Goal: Information Seeking & Learning: Learn about a topic

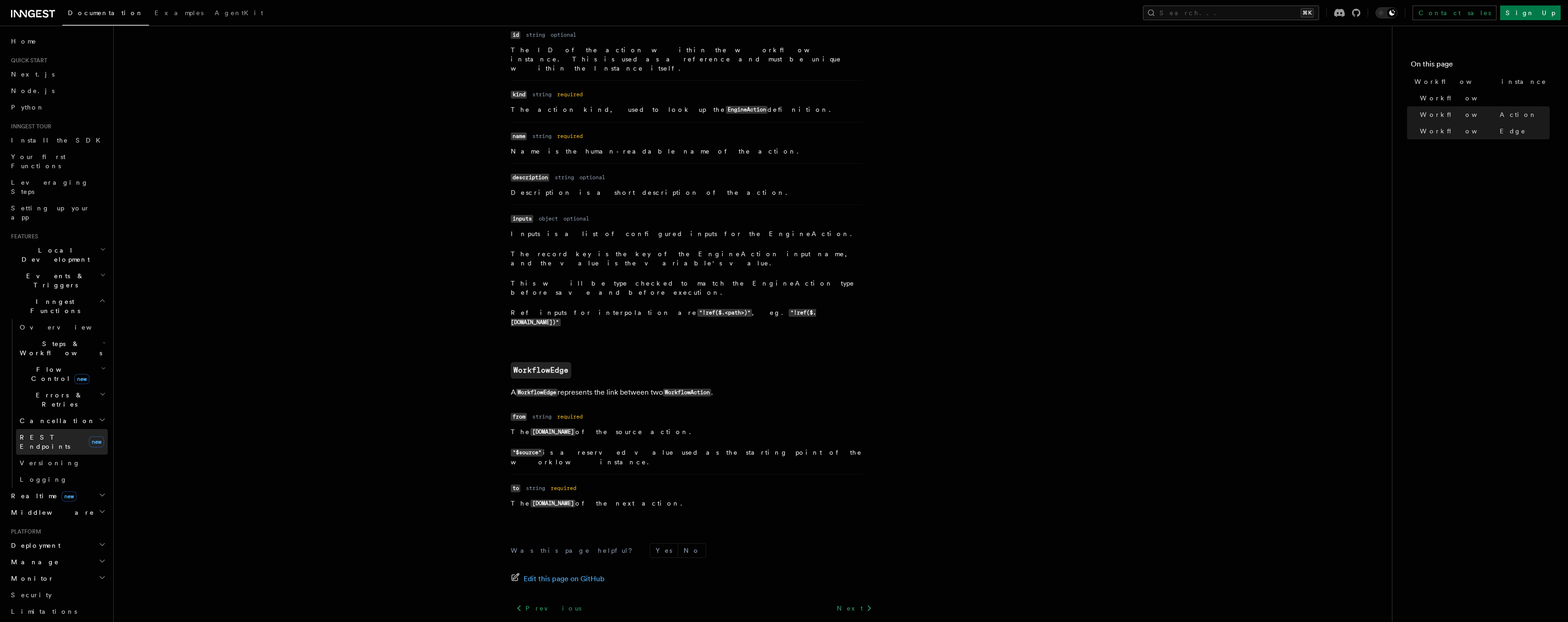
click at [53, 434] on span "REST Endpoints" at bounding box center [44, 442] width 51 height 16
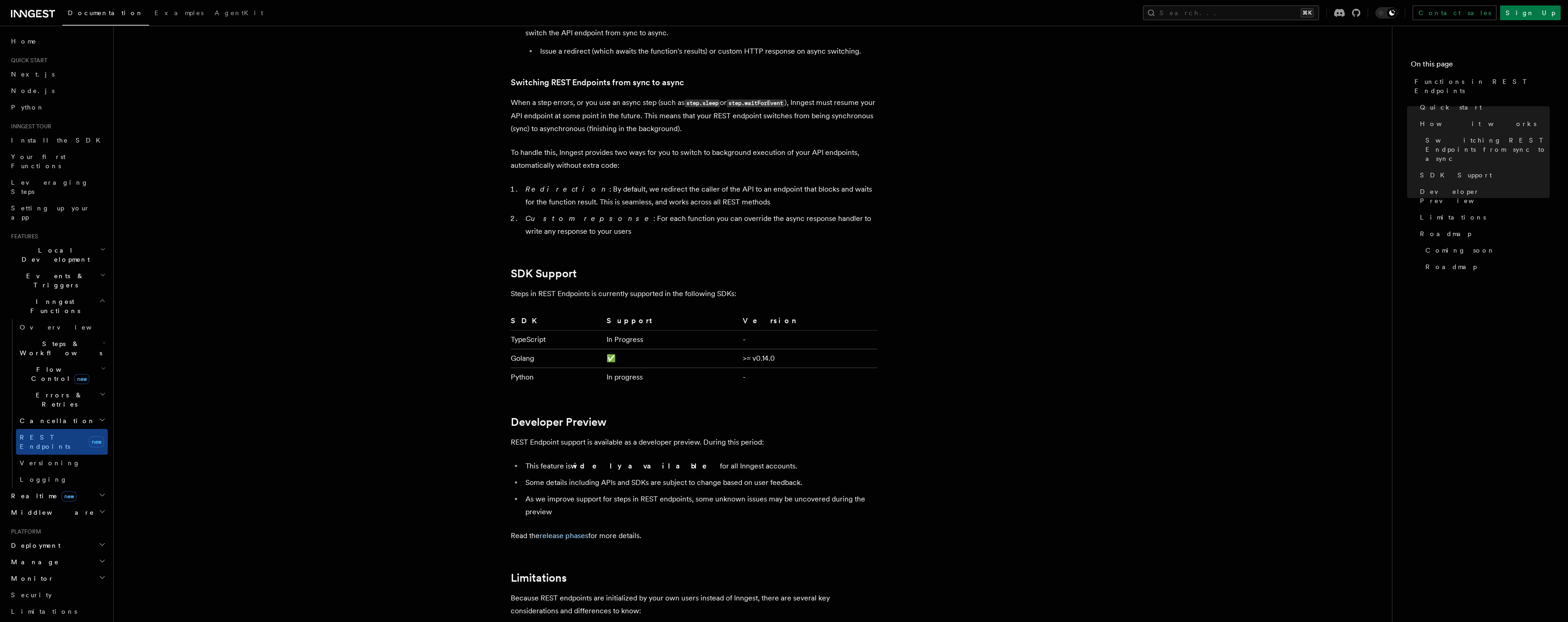
scroll to position [1082, 0]
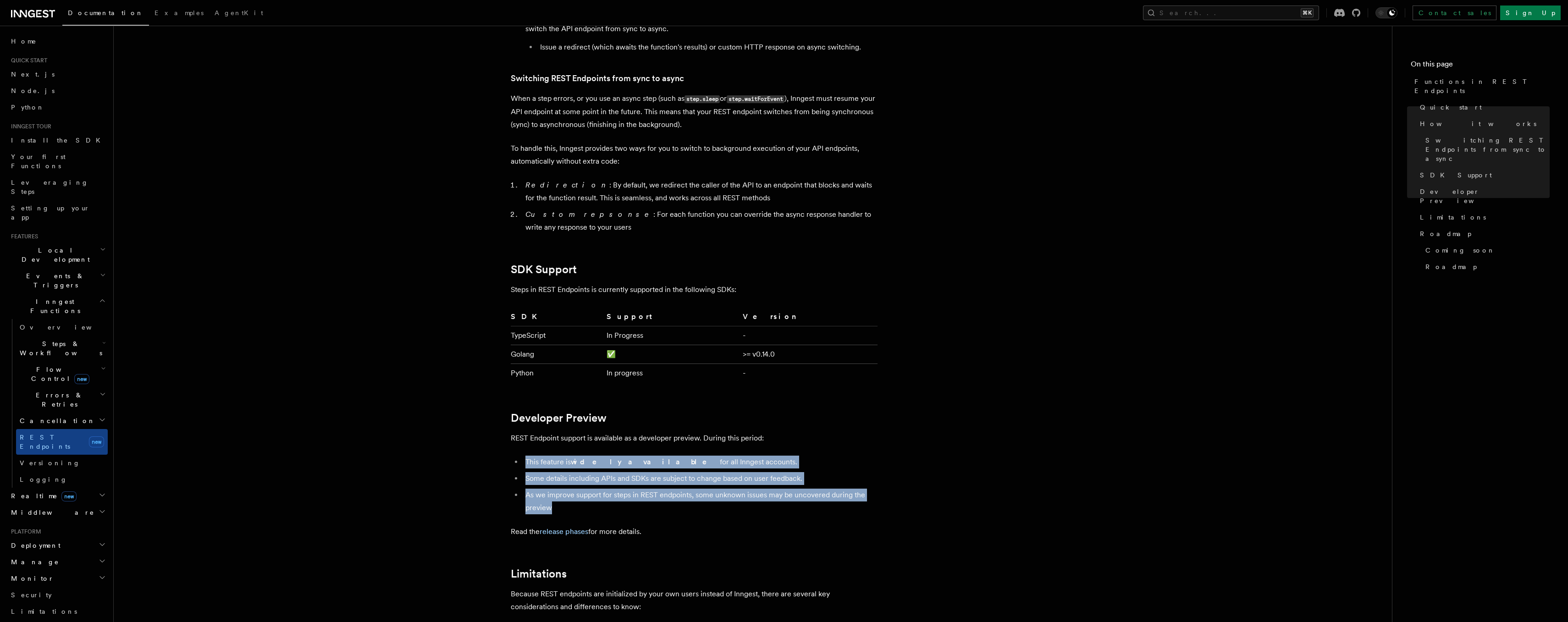
drag, startPoint x: 551, startPoint y: 452, endPoint x: 583, endPoint y: 505, distance: 61.9
click at [582, 506] on li "As we improve support for steps in REST endpoints, some unknown issues may be u…" at bounding box center [700, 501] width 355 height 26
drag, startPoint x: 582, startPoint y: 506, endPoint x: 549, endPoint y: 464, distance: 53.4
click at [549, 464] on ul "This feature is widely available for all Inngest accounts. Some details includi…" at bounding box center [694, 485] width 367 height 58
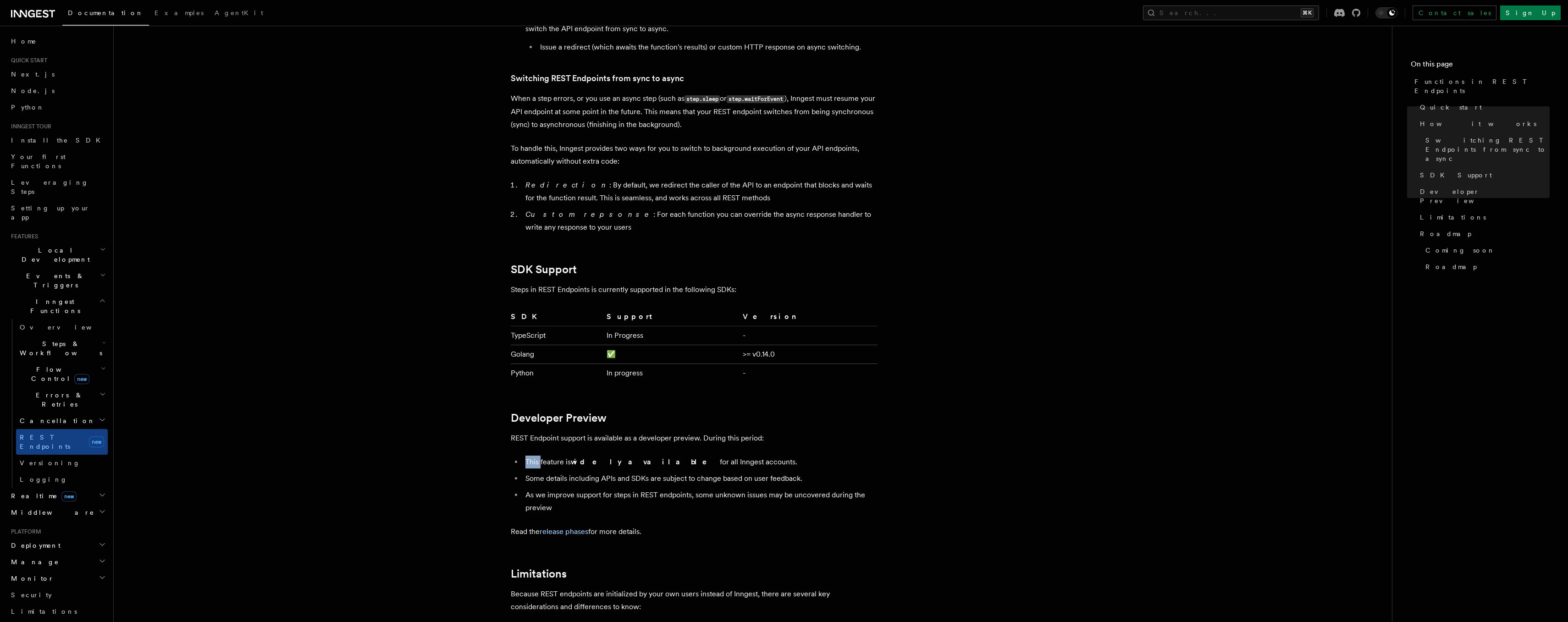
click at [549, 464] on li "This feature is widely available for all Inngest accounts." at bounding box center [700, 462] width 355 height 13
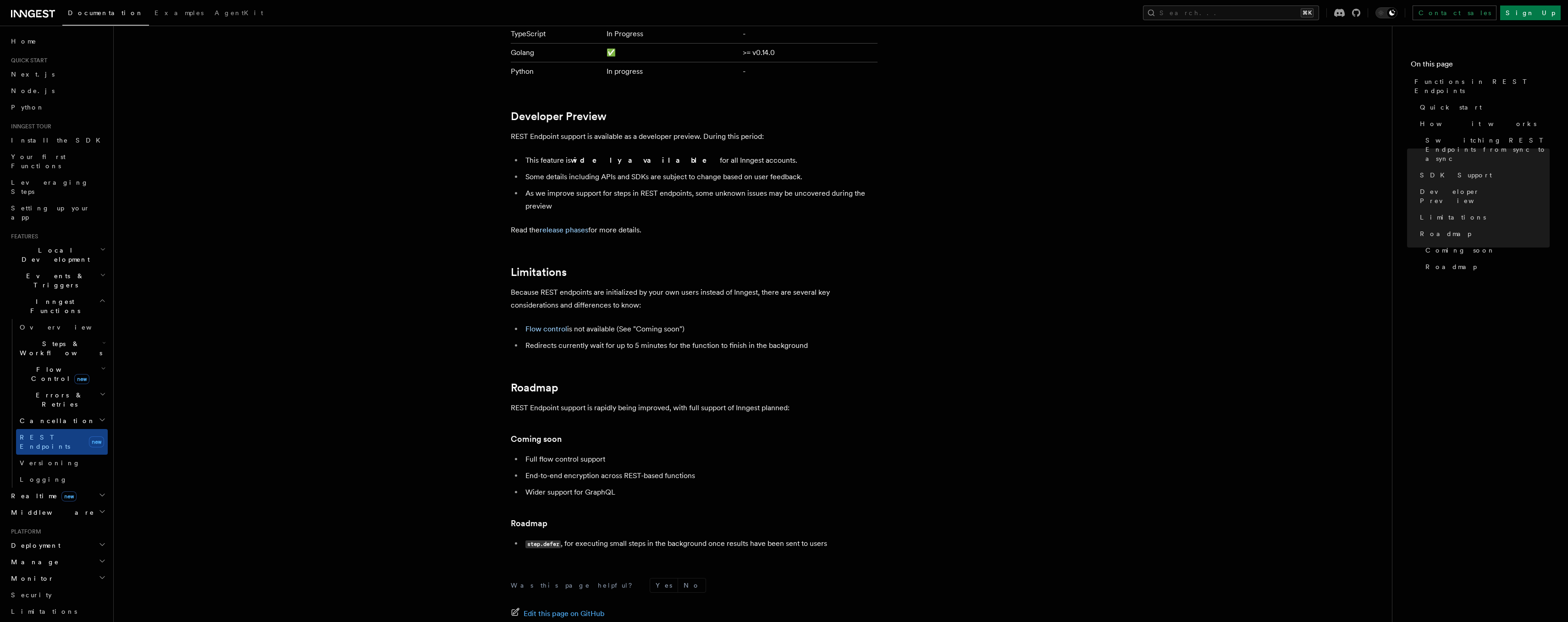
scroll to position [1385, 0]
drag, startPoint x: 544, startPoint y: 343, endPoint x: 603, endPoint y: 341, distance: 59.0
click at [603, 343] on li "Redirects currently wait for up to 5 minutes for the function to finish in the …" at bounding box center [700, 345] width 355 height 13
click at [603, 341] on li "Redirects currently wait for up to 5 minutes for the function to finish in the …" at bounding box center [700, 345] width 355 height 13
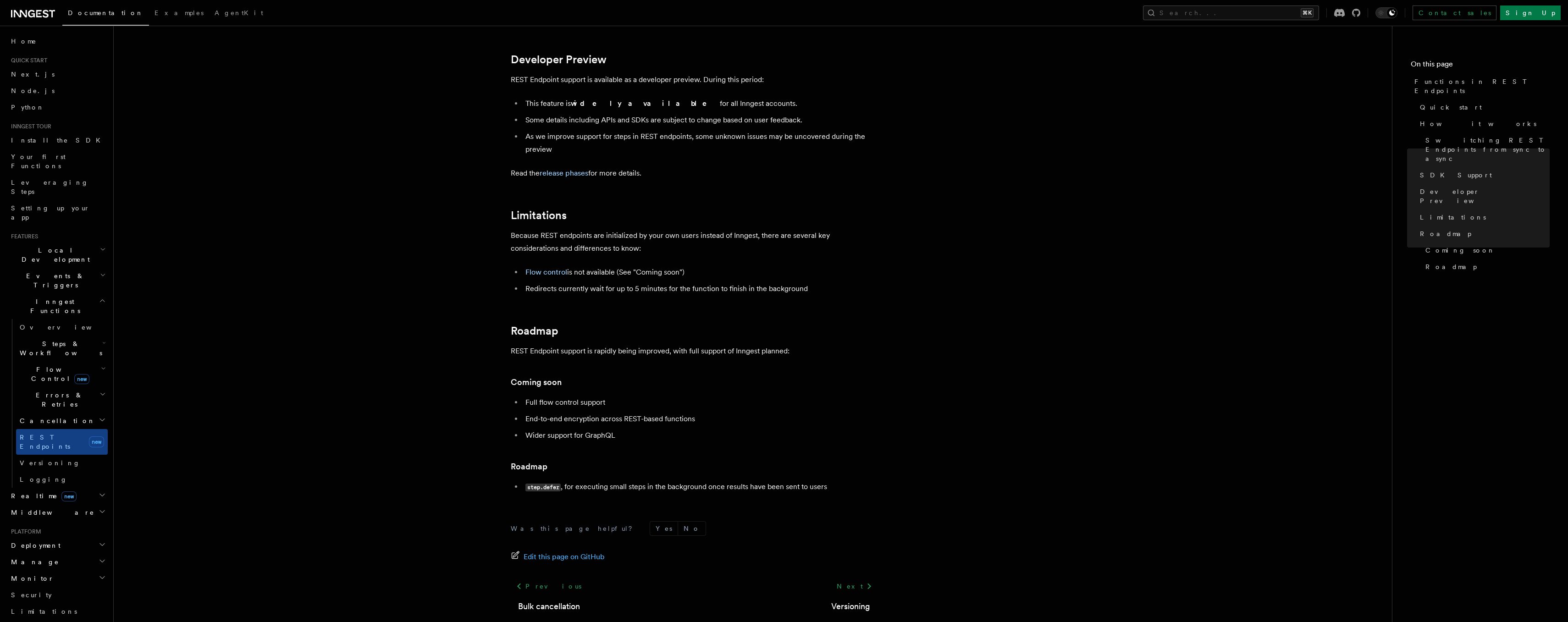
scroll to position [1442, 0]
drag, startPoint x: 532, startPoint y: 404, endPoint x: 623, endPoint y: 433, distance: 95.5
click at [625, 433] on ul "Full flow control support End-to-end encryption across REST-based functions Wid…" at bounding box center [694, 418] width 367 height 46
click at [623, 433] on li "Wider support for GraphQL" at bounding box center [700, 434] width 355 height 13
drag, startPoint x: 623, startPoint y: 433, endPoint x: 514, endPoint y: 404, distance: 112.8
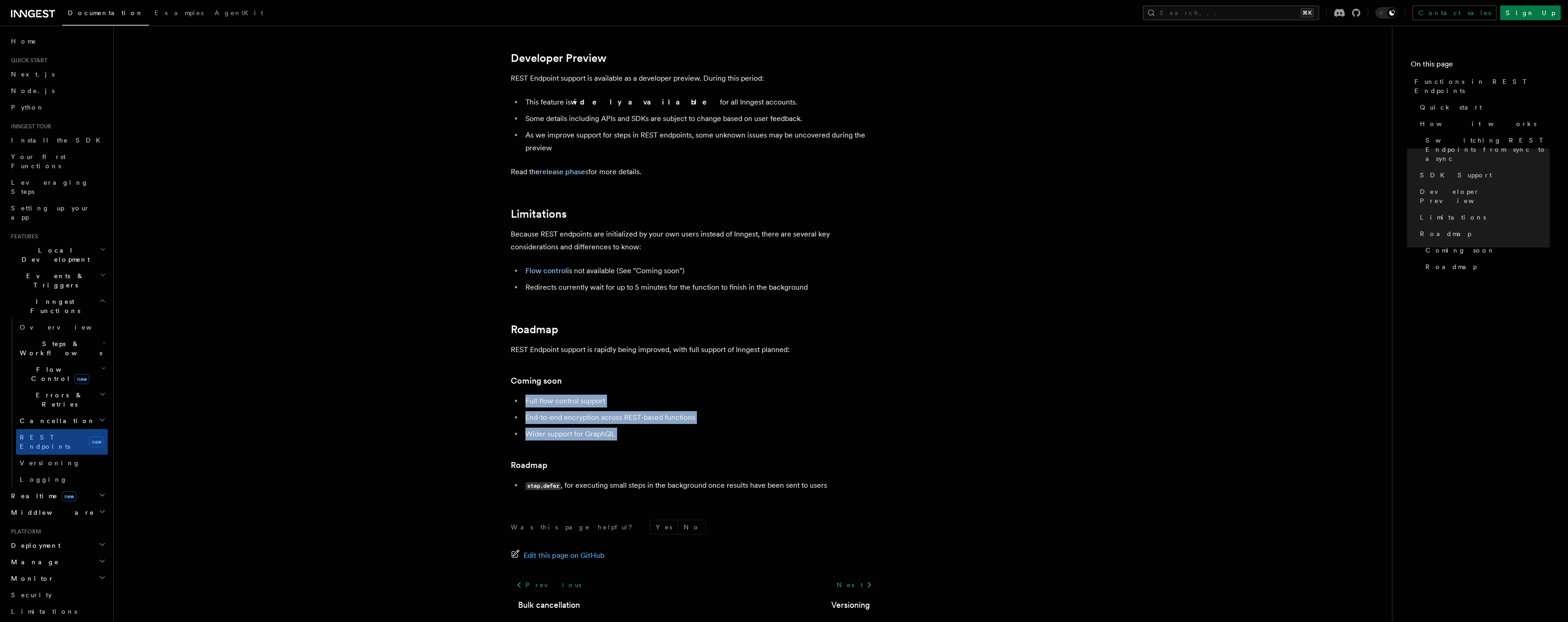
click at [514, 404] on ul "Full flow control support End-to-end encryption across REST-based functions Wid…" at bounding box center [694, 418] width 367 height 46
click at [538, 400] on li "Full flow control support" at bounding box center [700, 401] width 355 height 13
drag, startPoint x: 534, startPoint y: 400, endPoint x: 637, endPoint y: 433, distance: 108.2
click at [637, 434] on ul "Full flow control support End-to-end encryption across REST-based functions Wid…" at bounding box center [694, 418] width 367 height 46
click at [637, 433] on li "Wider support for GraphQL" at bounding box center [700, 434] width 355 height 13
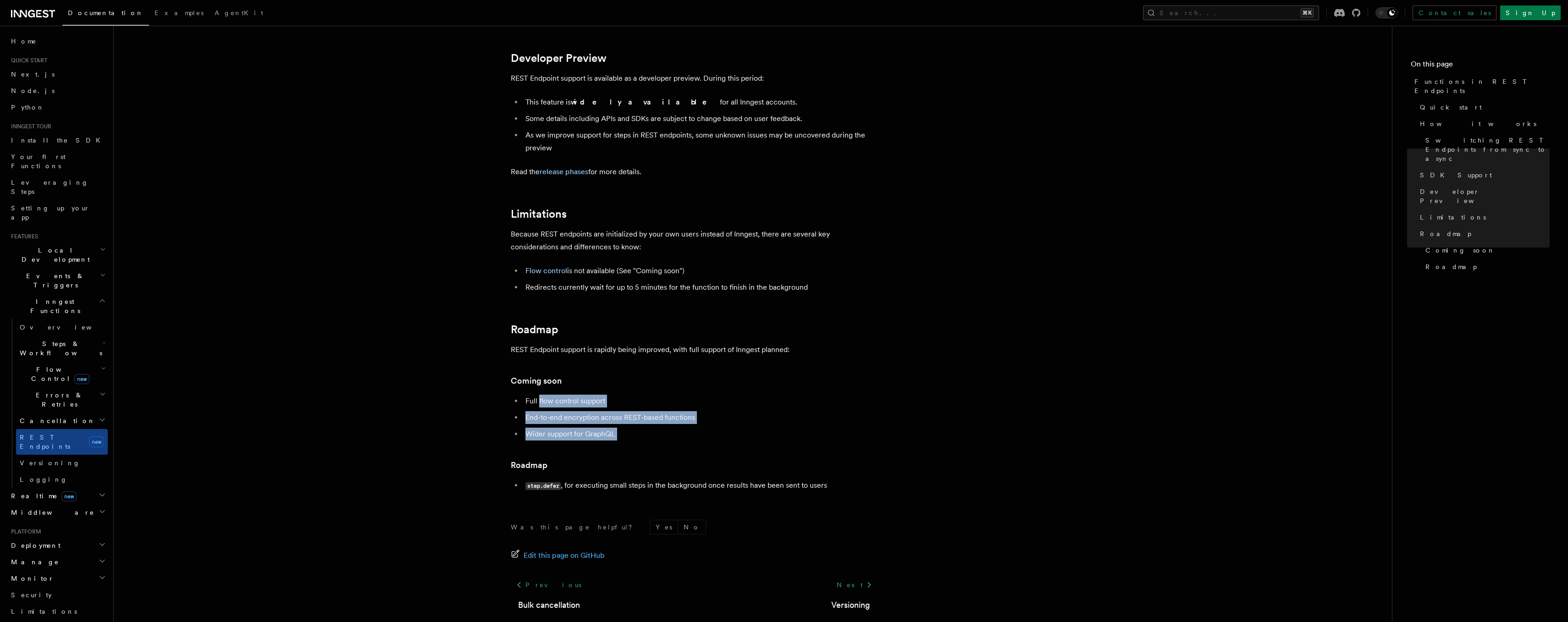
drag, startPoint x: 637, startPoint y: 433, endPoint x: 549, endPoint y: 401, distance: 93.6
click at [549, 401] on ul "Full flow control support End-to-end encryption across REST-based functions Wid…" at bounding box center [694, 418] width 367 height 46
click at [549, 401] on li "Full flow control support" at bounding box center [700, 401] width 355 height 13
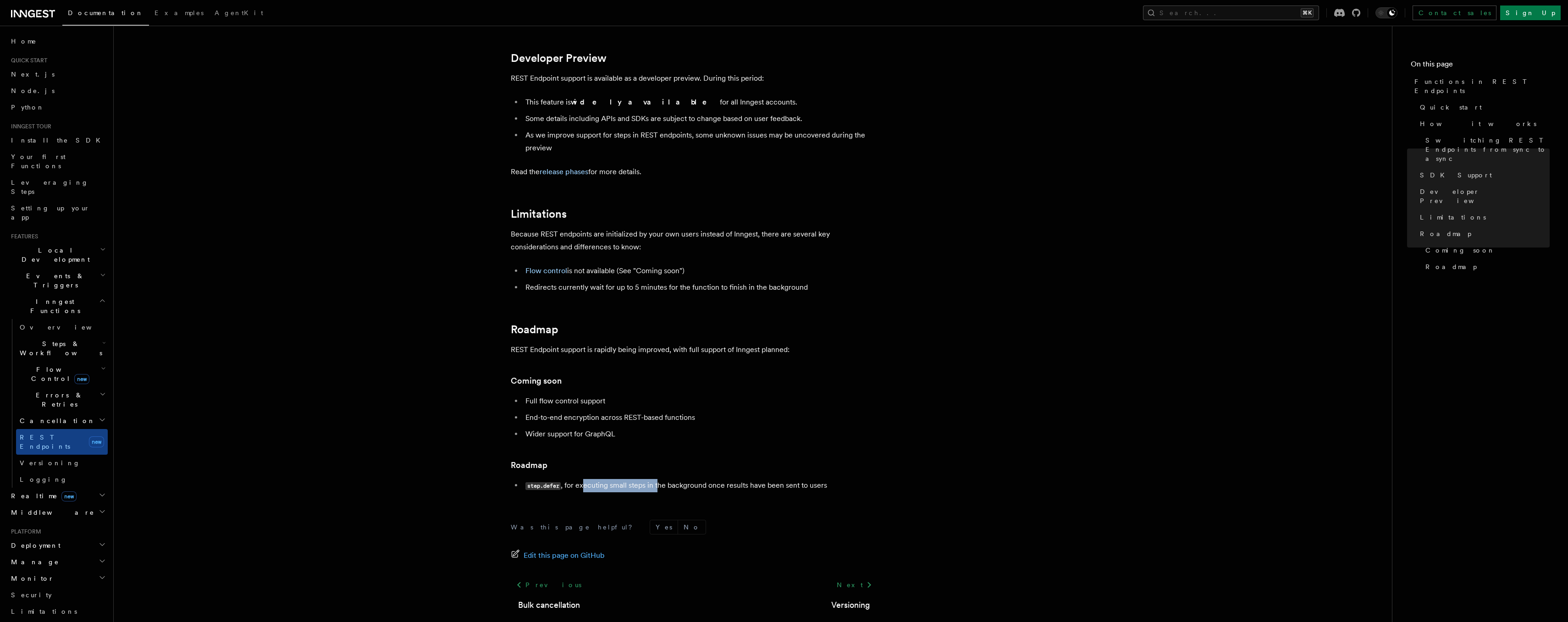
drag, startPoint x: 584, startPoint y: 490, endPoint x: 657, endPoint y: 486, distance: 73.1
click at [657, 486] on li "step.defer , for executing small steps in the background once results have been…" at bounding box center [700, 486] width 355 height 13
click at [696, 481] on li "step.defer , for executing small steps in the background once results have been…" at bounding box center [700, 486] width 355 height 13
drag, startPoint x: 720, startPoint y: 481, endPoint x: 625, endPoint y: 482, distance: 95.0
click at [625, 482] on li "step.defer , for executing small steps in the background once results have been…" at bounding box center [700, 486] width 355 height 13
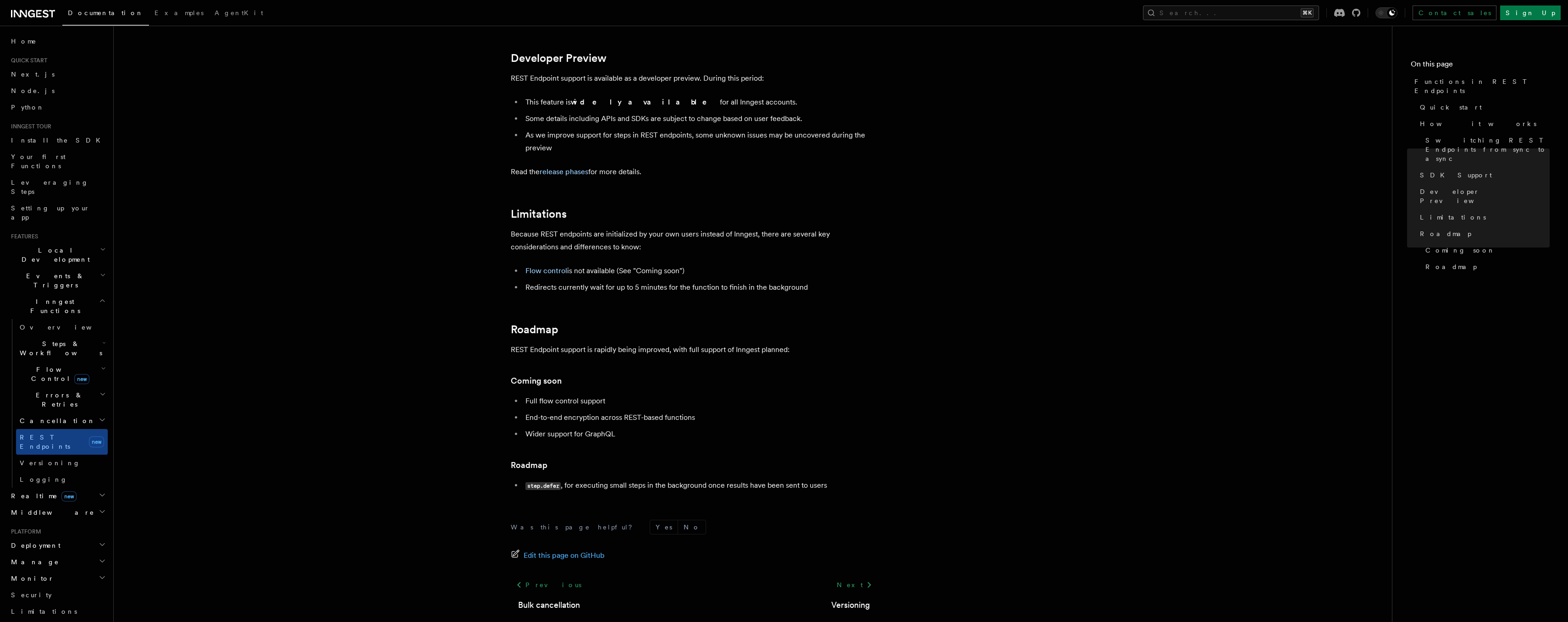
click at [593, 486] on li "step.defer , for executing small steps in the background once results have been…" at bounding box center [700, 486] width 355 height 13
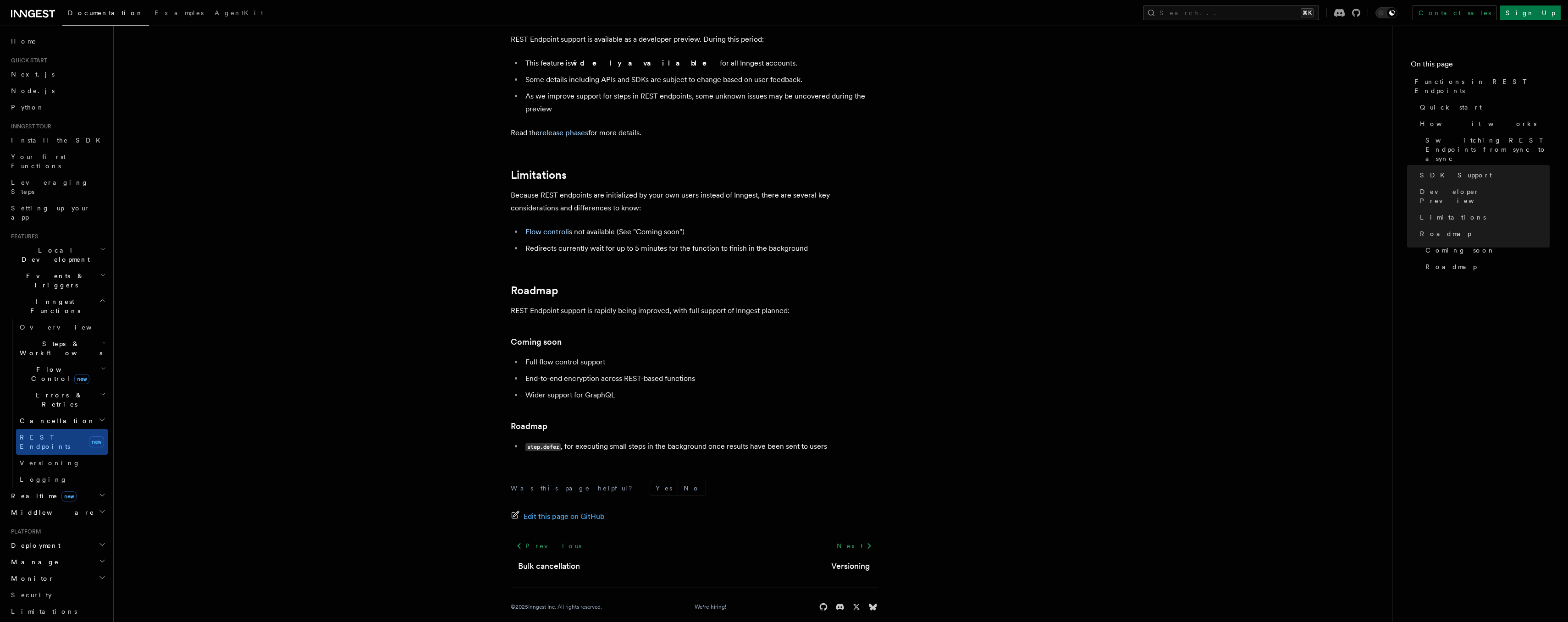
scroll to position [1481, 0]
click at [564, 135] on link "release phases" at bounding box center [564, 132] width 49 height 9
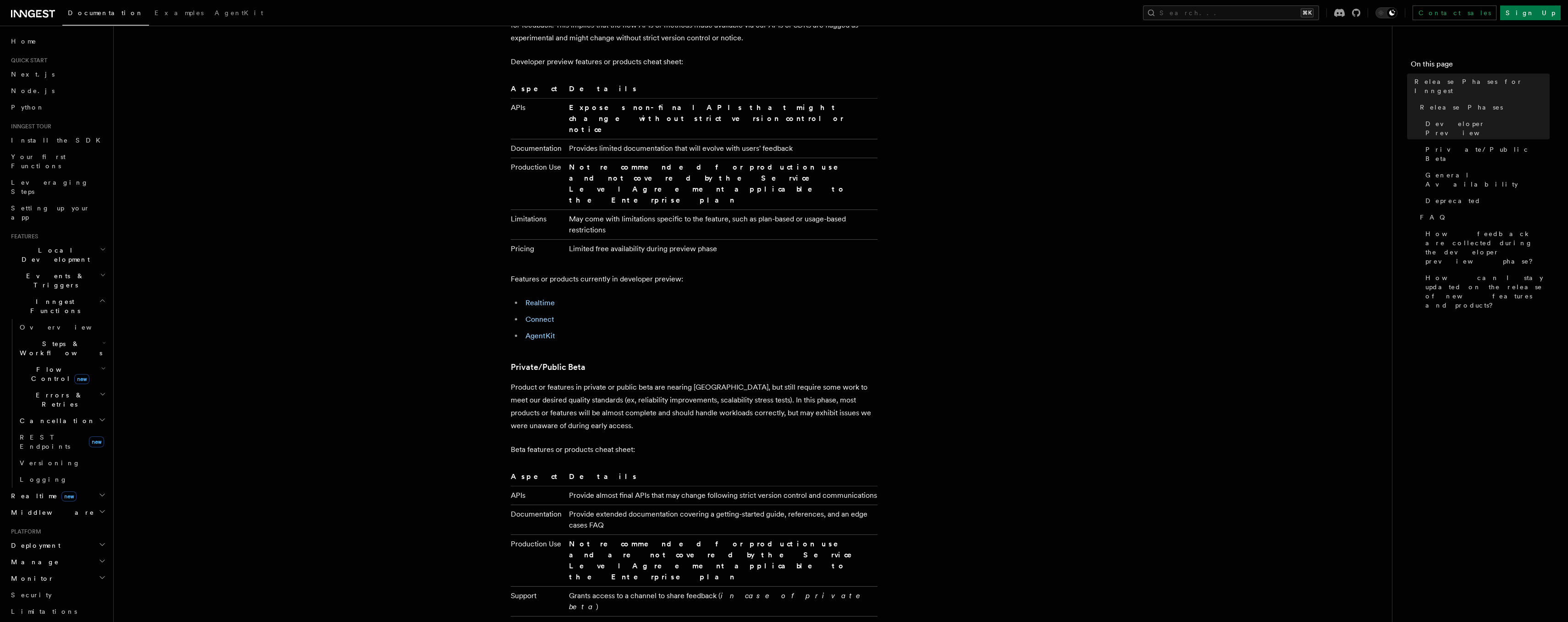
scroll to position [725, 0]
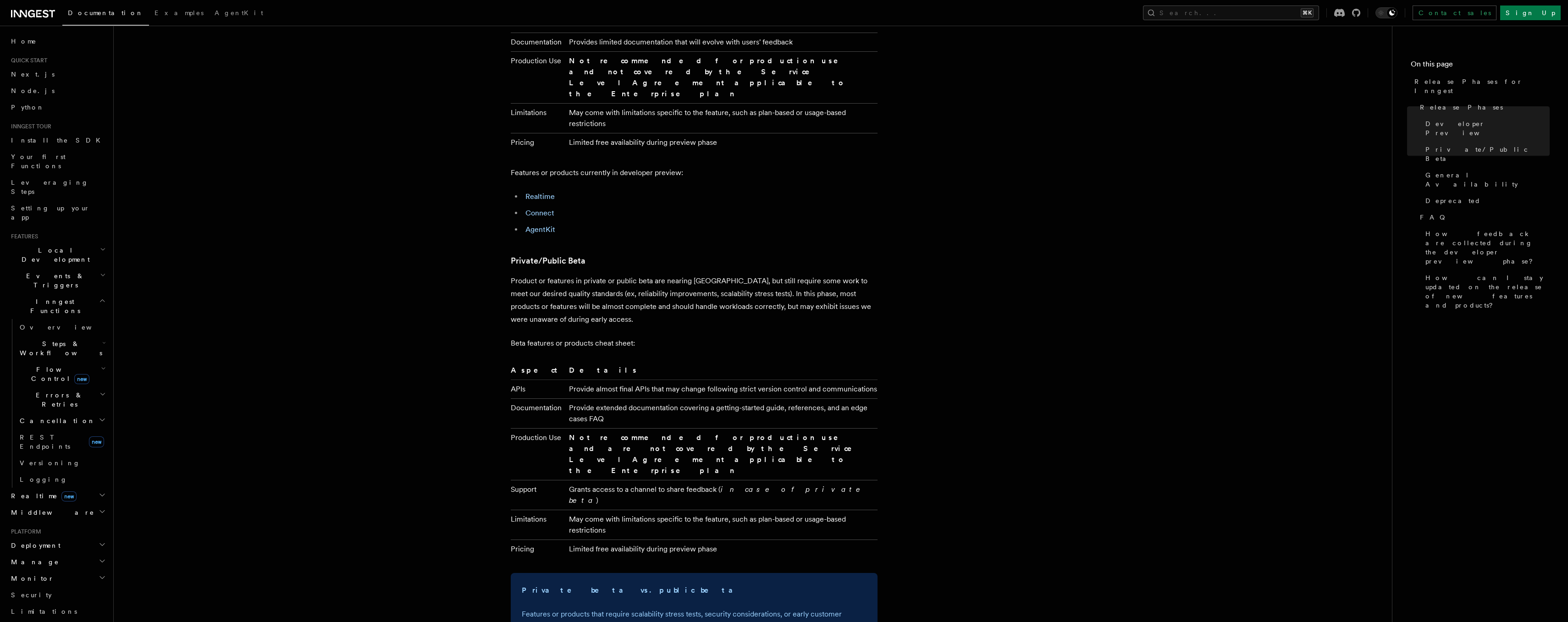
click at [61, 487] on h2 "Realtime new" at bounding box center [57, 495] width 100 height 16
click at [60, 547] on h2 "Middleware" at bounding box center [57, 554] width 100 height 16
click at [60, 563] on link "Overview" at bounding box center [61, 571] width 92 height 16
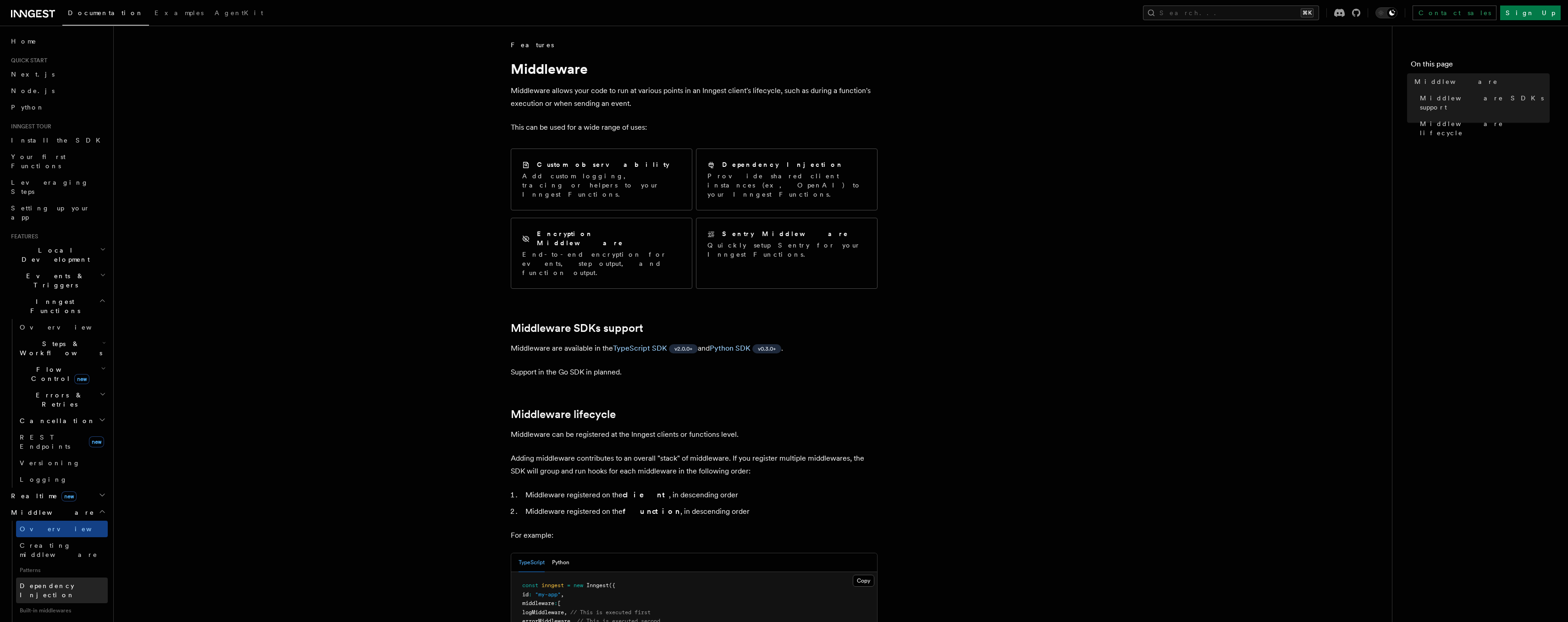
click at [60, 578] on link "Dependency Injection" at bounding box center [61, 590] width 92 height 26
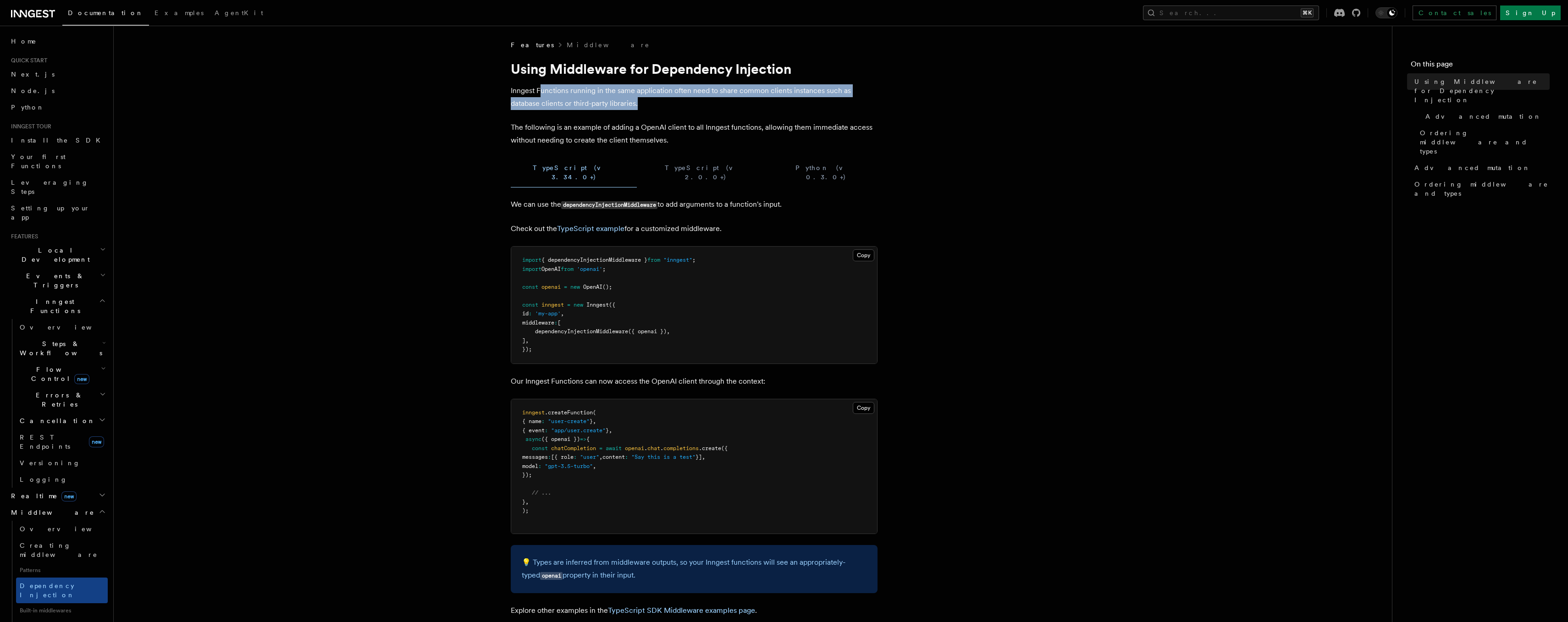
drag, startPoint x: 542, startPoint y: 94, endPoint x: 651, endPoint y: 105, distance: 109.6
click at [651, 105] on p "Inngest Functions running in the same application often need to share common cl…" at bounding box center [694, 97] width 367 height 26
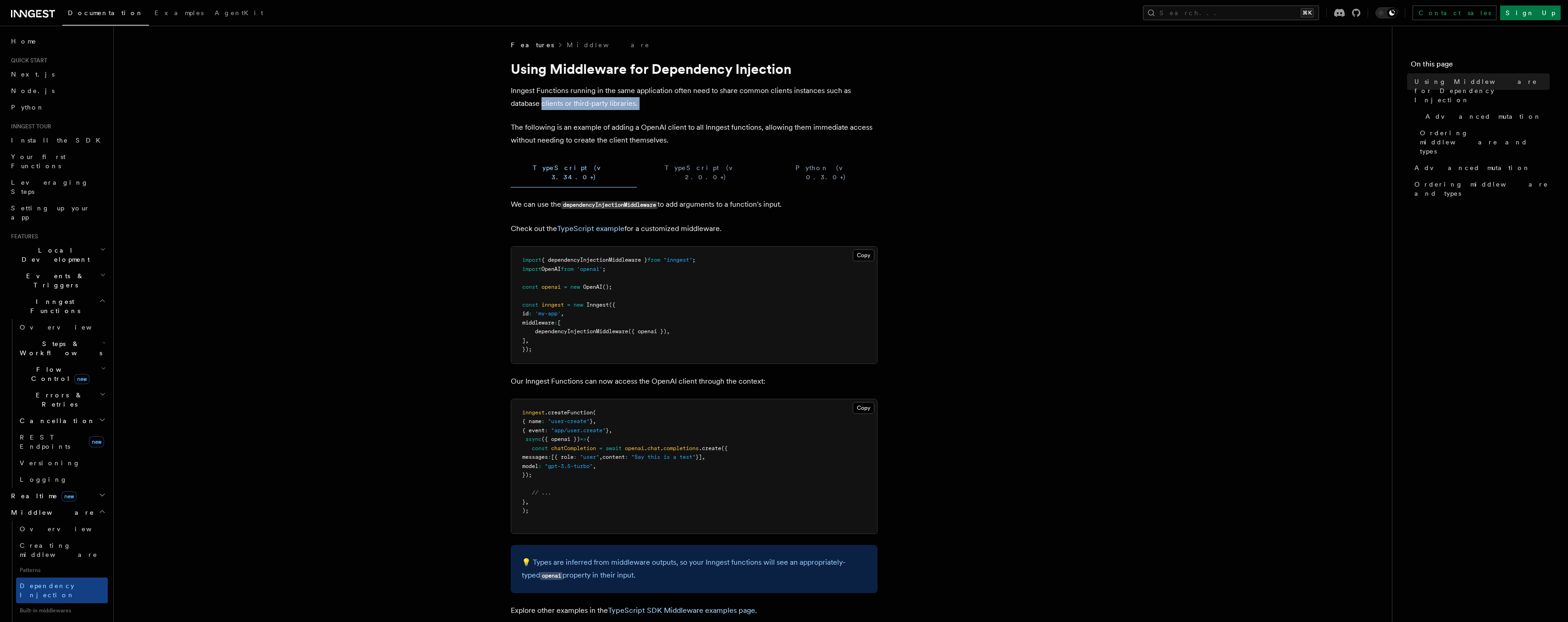
drag, startPoint x: 651, startPoint y: 105, endPoint x: 555, endPoint y: 103, distance: 96.0
click at [555, 103] on p "Inngest Functions running in the same application often need to share common cl…" at bounding box center [694, 97] width 367 height 26
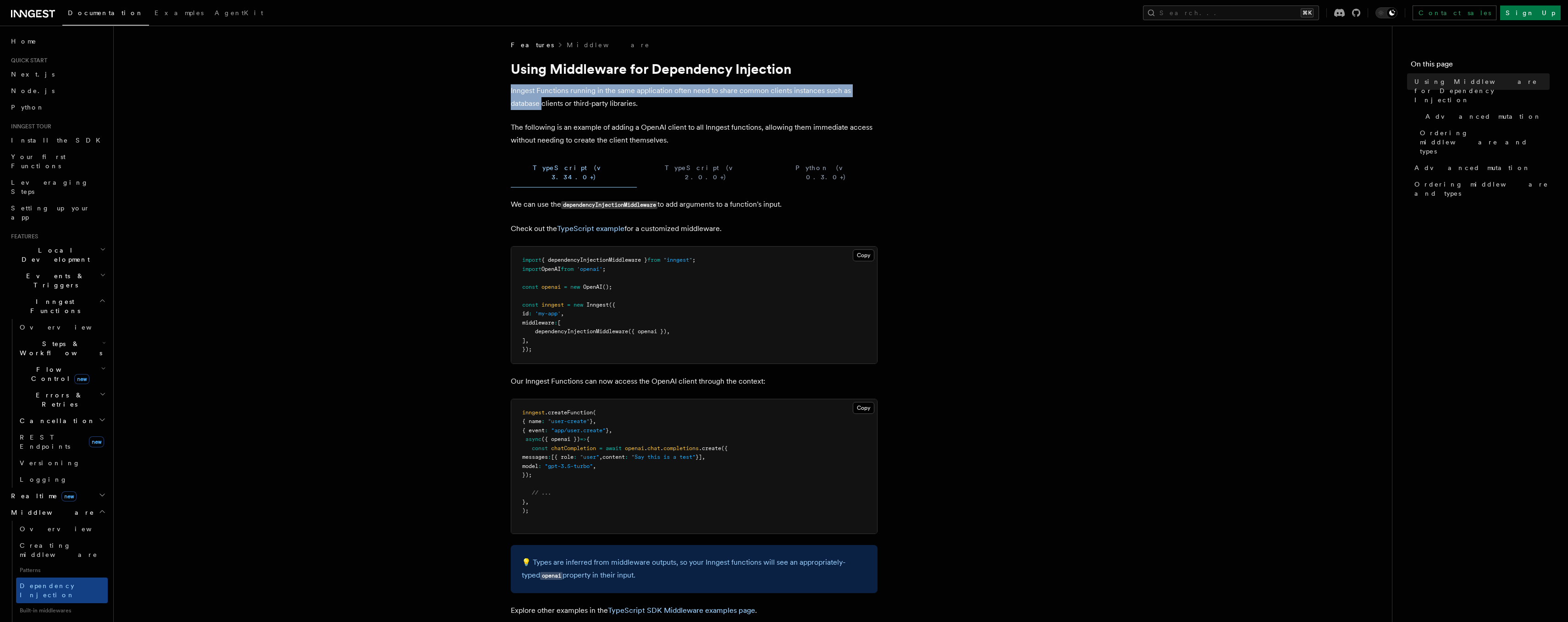
click at [556, 103] on p "Inngest Functions running in the same application often need to share common cl…" at bounding box center [694, 97] width 367 height 26
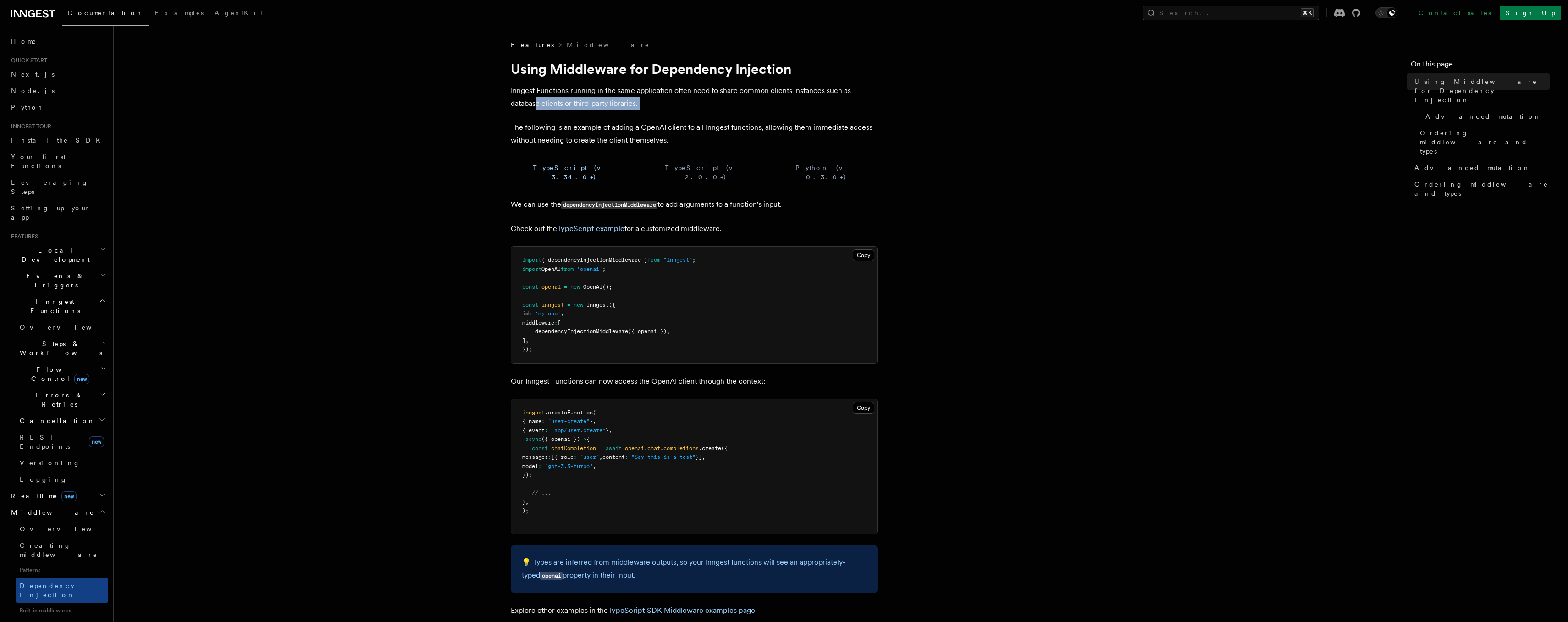
drag, startPoint x: 535, startPoint y: 101, endPoint x: 632, endPoint y: 114, distance: 97.9
click at [632, 114] on article "Features Middleware Using Middleware for Dependency Injection Inngest Functions…" at bounding box center [753, 582] width 1249 height 1084
click at [649, 109] on p "Inngest Functions running in the same application often need to share common cl…" at bounding box center [694, 97] width 367 height 26
drag, startPoint x: 645, startPoint y: 107, endPoint x: 530, endPoint y: 100, distance: 115.2
click at [529, 100] on p "Inngest Functions running in the same application often need to share common cl…" at bounding box center [694, 97] width 367 height 26
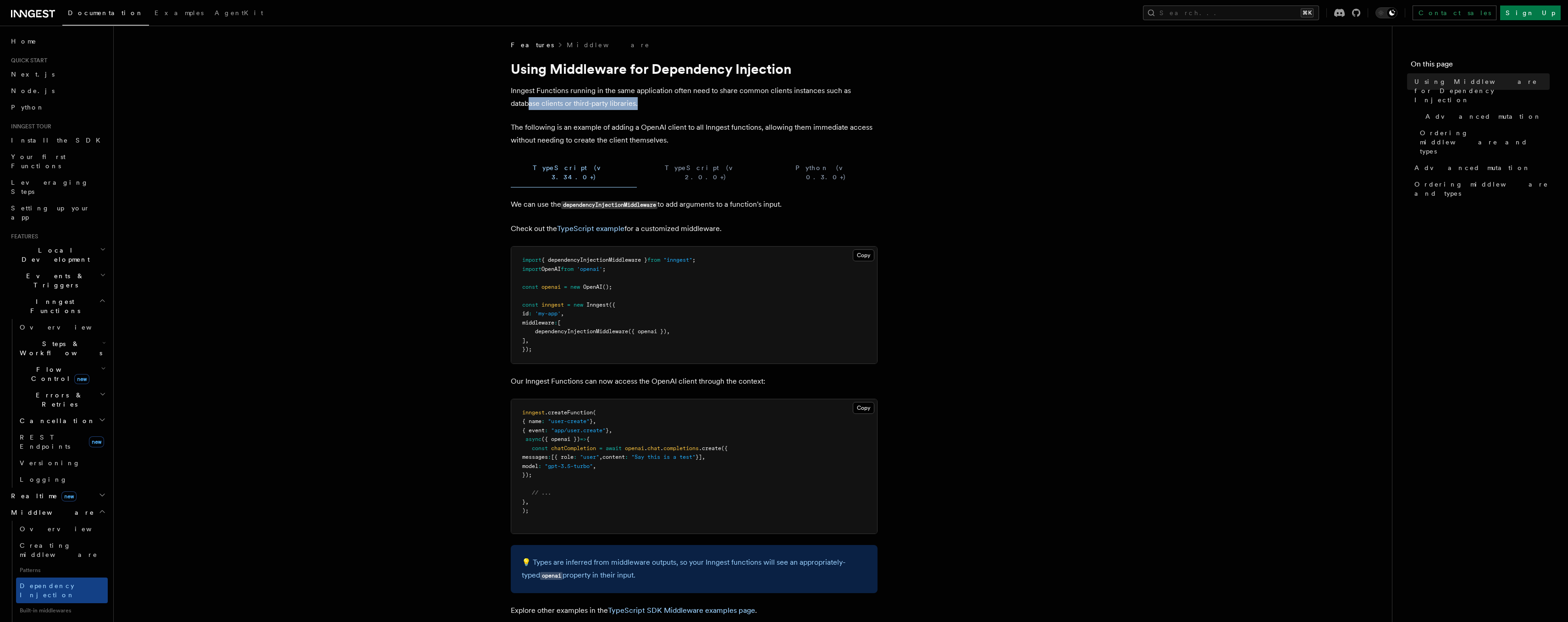
click at [530, 100] on p "Inngest Functions running in the same application often need to share common cl…" at bounding box center [694, 97] width 367 height 26
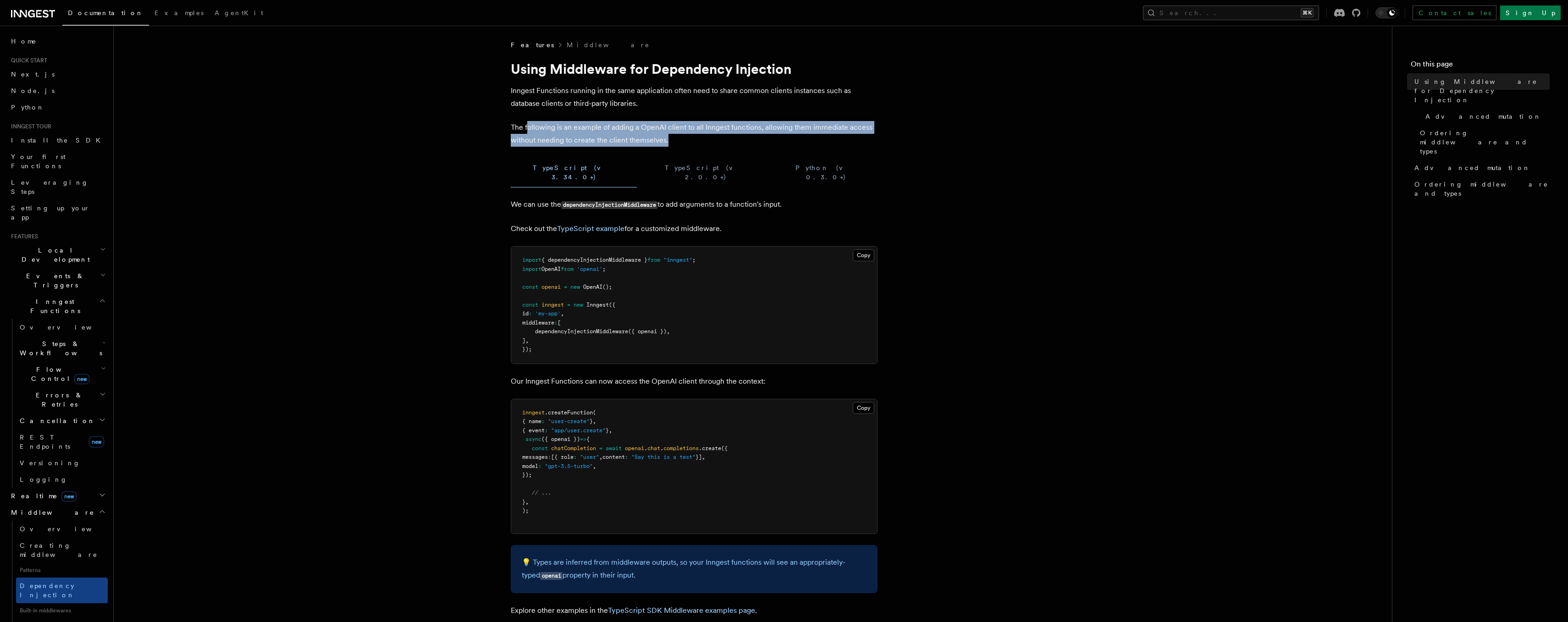
drag, startPoint x: 541, startPoint y: 128, endPoint x: 677, endPoint y: 135, distance: 136.2
click at [677, 135] on p "The following is an example of adding a OpenAI client to all Inngest functions,…" at bounding box center [694, 134] width 367 height 26
drag, startPoint x: 677, startPoint y: 135, endPoint x: 531, endPoint y: 112, distance: 147.8
click at [531, 111] on article "Features Middleware Using Middleware for Dependency Injection Inngest Functions…" at bounding box center [753, 582] width 1249 height 1084
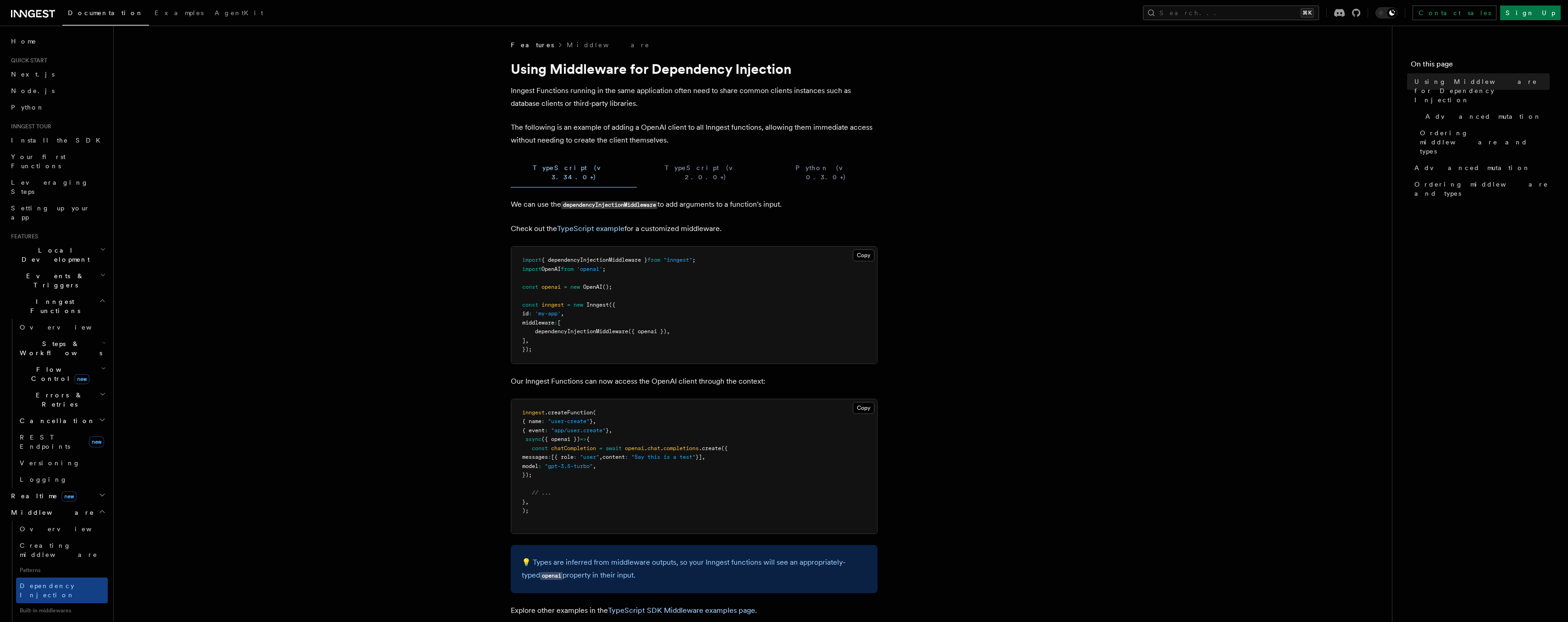
click at [531, 112] on article "Features Middleware Using Middleware for Dependency Injection Inngest Functions…" at bounding box center [753, 582] width 1249 height 1084
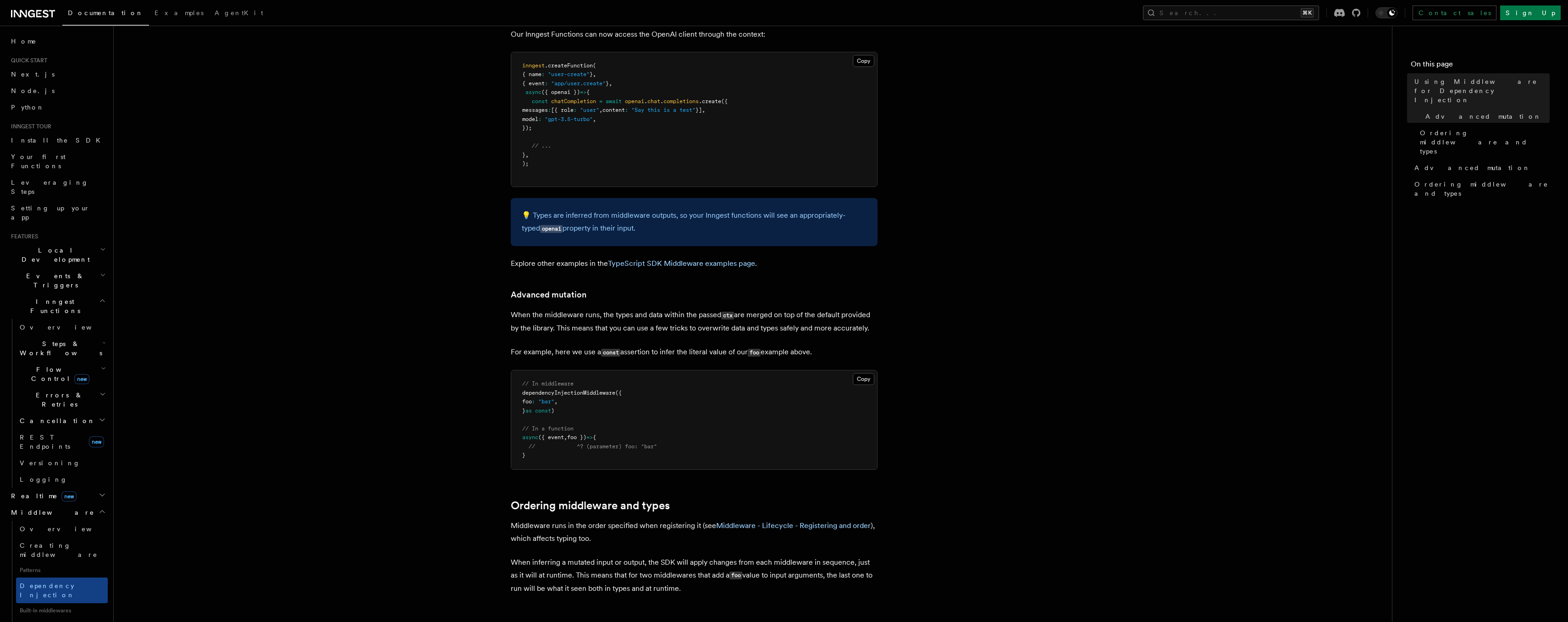
scroll to position [349, 0]
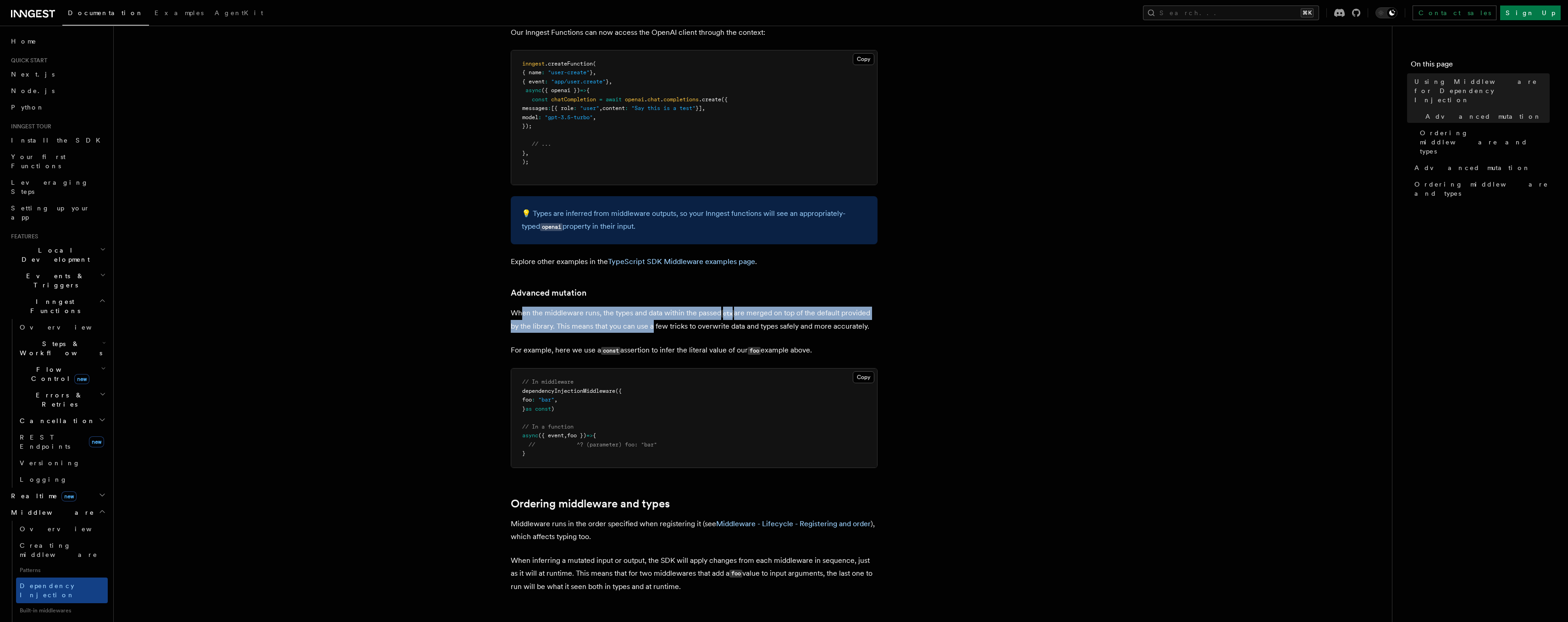
drag, startPoint x: 521, startPoint y: 301, endPoint x: 648, endPoint y: 316, distance: 127.9
click at [649, 315] on p "When the middleware runs, the types and data within the passed ctx are merged o…" at bounding box center [694, 320] width 367 height 26
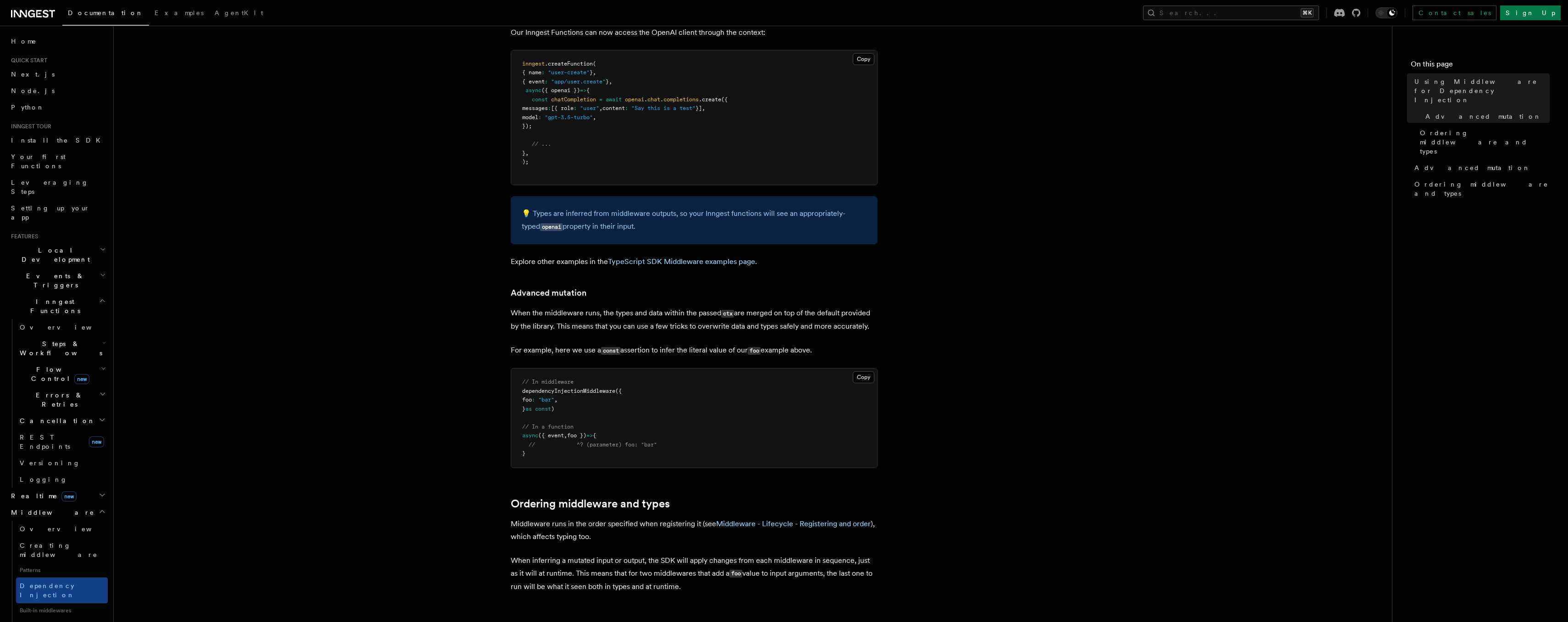
click at [649, 316] on p "When the middleware runs, the types and data within the passed ctx are merged o…" at bounding box center [694, 320] width 367 height 26
drag, startPoint x: 649, startPoint y: 316, endPoint x: 555, endPoint y: 302, distance: 95.0
click at [555, 307] on p "When the middleware runs, the types and data within the passed ctx are merged o…" at bounding box center [694, 320] width 367 height 26
drag, startPoint x: 555, startPoint y: 302, endPoint x: 623, endPoint y: 320, distance: 70.3
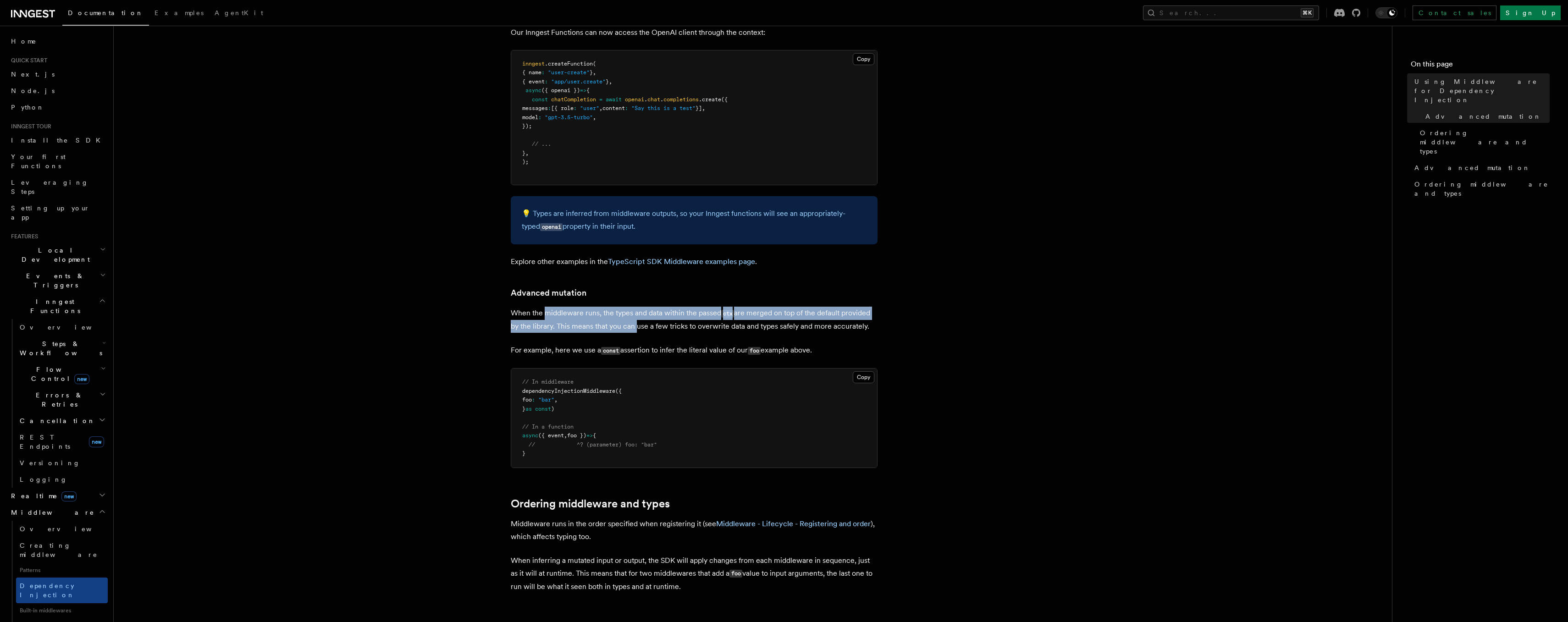
click at [623, 320] on p "When the middleware runs, the types and data within the passed ctx are merged o…" at bounding box center [694, 320] width 367 height 26
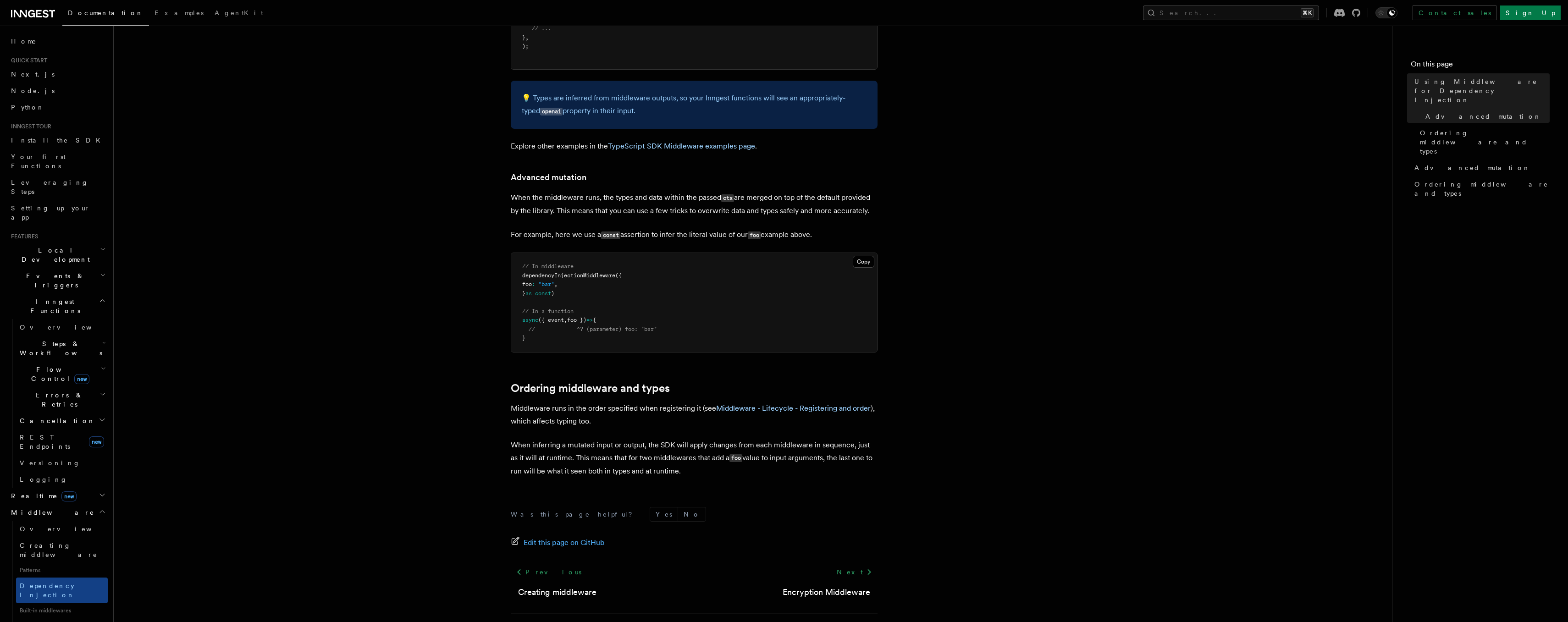
scroll to position [493, 0]
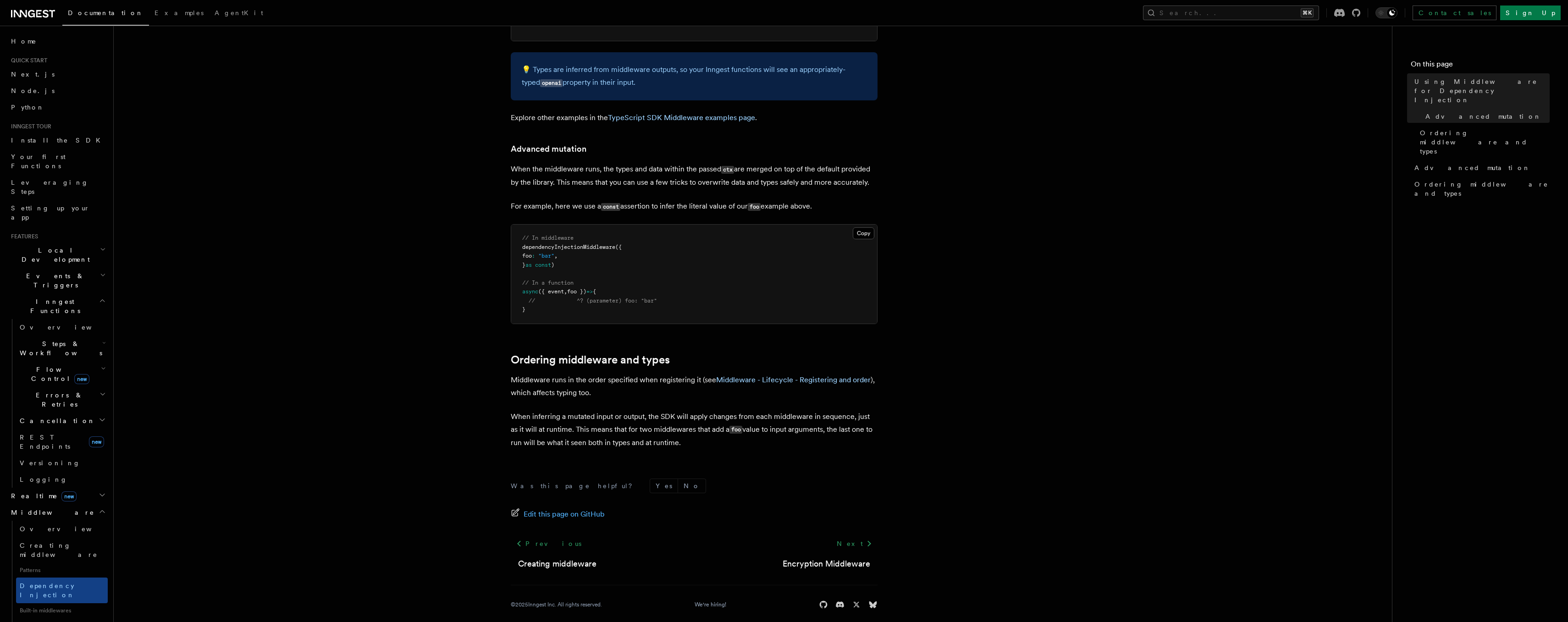
click at [434, 366] on article "Features Middleware Using Middleware for Dependency Injection Inngest Functions…" at bounding box center [753, 89] width 1249 height 1084
